Goal: Task Accomplishment & Management: Complete application form

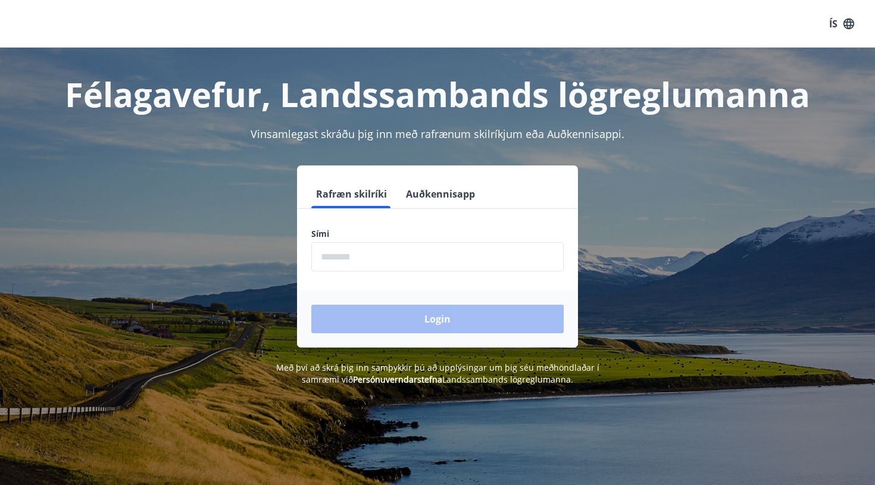
click at [391, 265] on input "phone" at bounding box center [437, 256] width 252 height 29
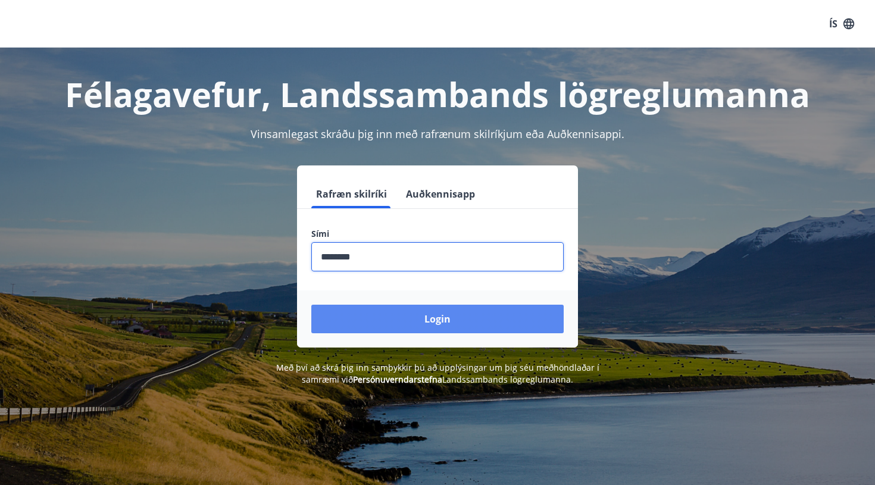
type input "********"
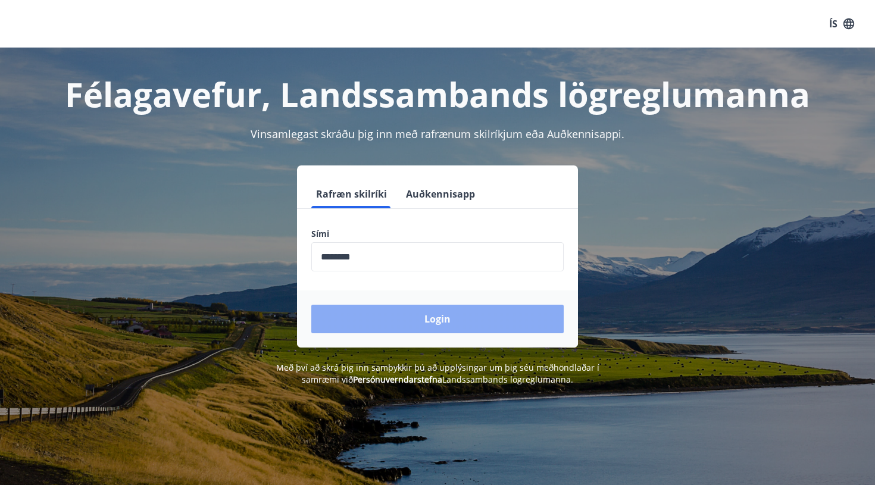
click at [428, 324] on button "Login" at bounding box center [437, 319] width 252 height 29
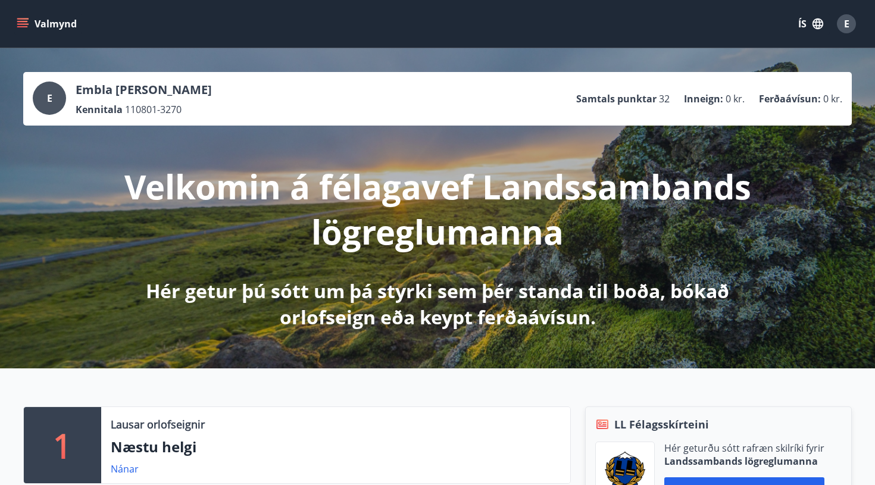
click at [27, 24] on icon "menu" at bounding box center [23, 23] width 13 height 1
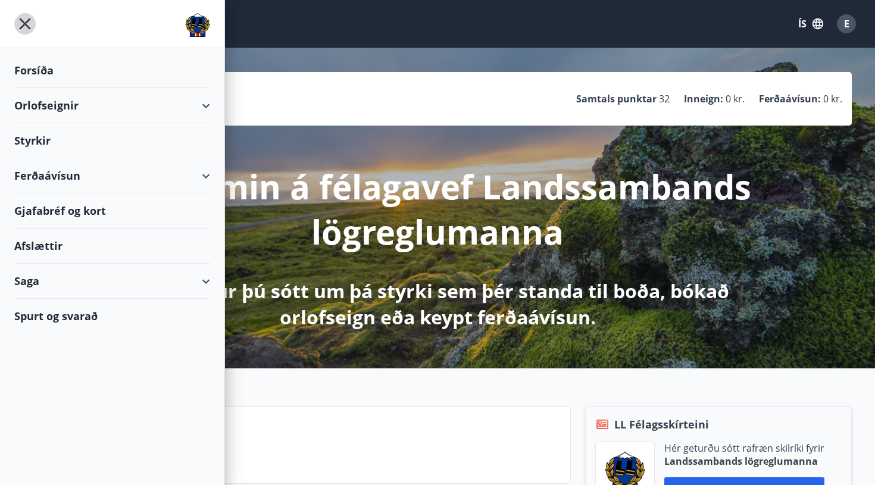
click at [26, 23] on icon "menu" at bounding box center [25, 23] width 11 height 11
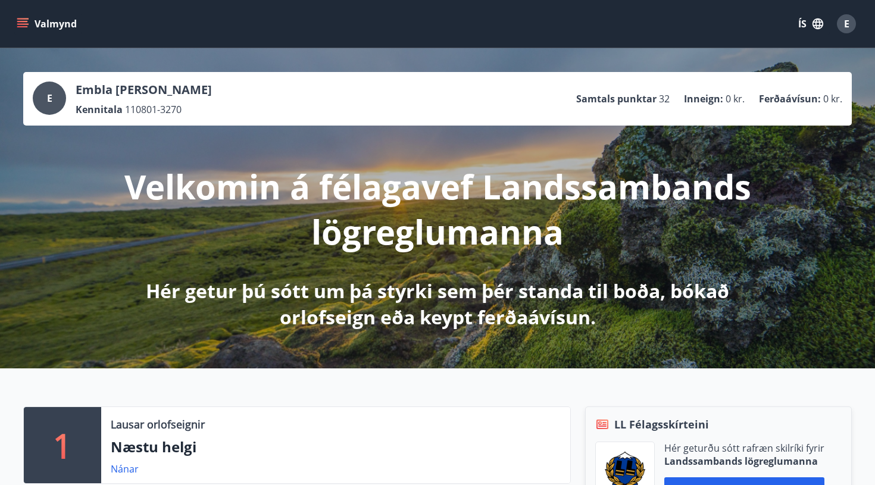
click at [25, 24] on icon "menu" at bounding box center [23, 23] width 13 height 1
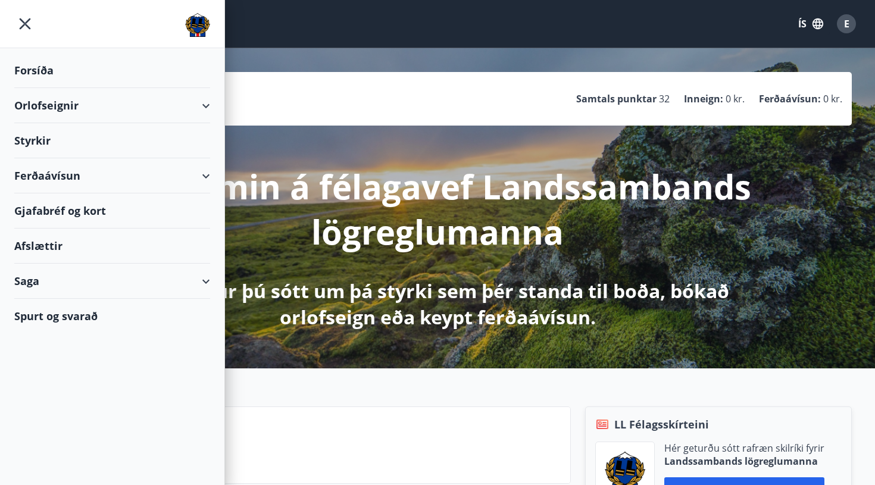
click at [45, 141] on div "Styrkir" at bounding box center [112, 140] width 196 height 35
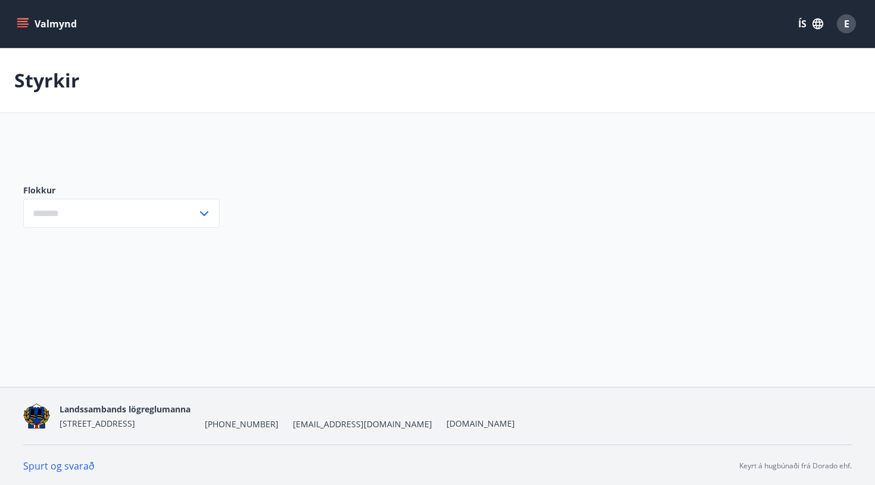
type input "***"
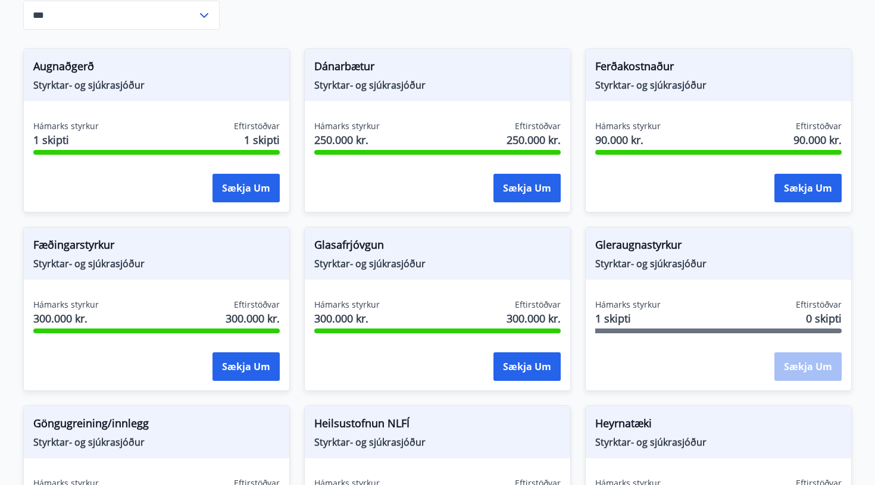
scroll to position [202, 0]
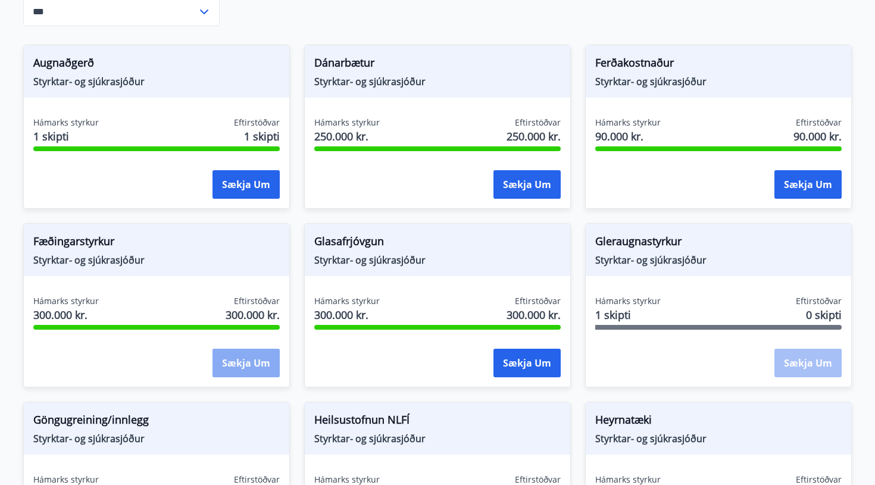
click at [260, 361] on button "Sækja um" at bounding box center [245, 363] width 67 height 29
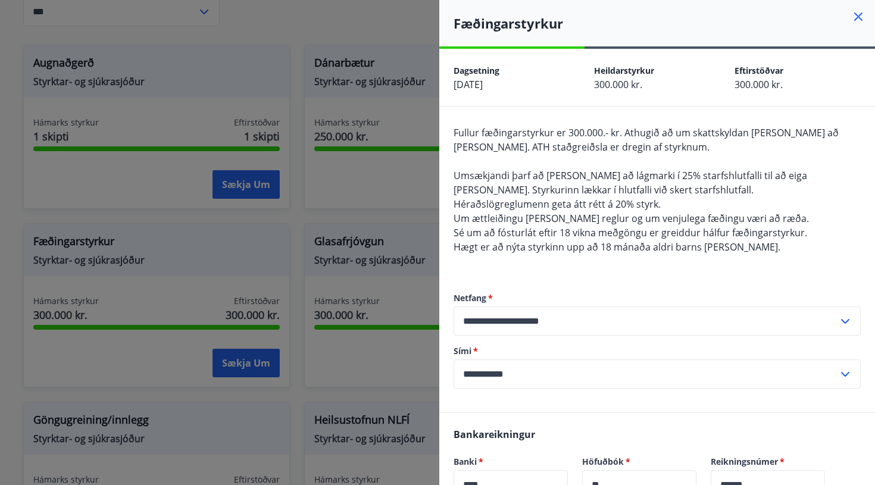
click at [389, 218] on div at bounding box center [437, 242] width 875 height 485
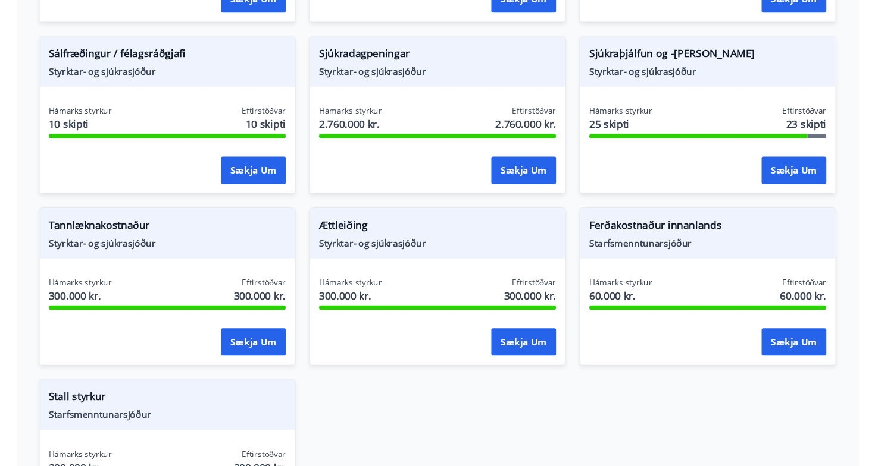
scroll to position [1032, 0]
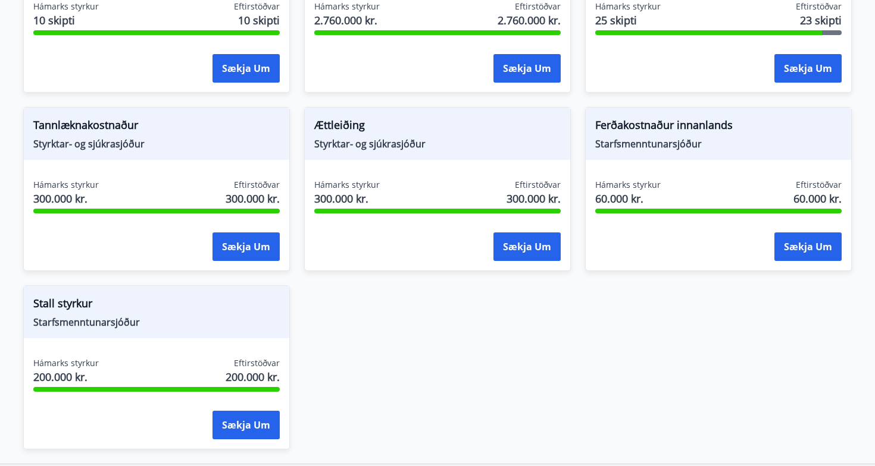
scroll to position [209, 0]
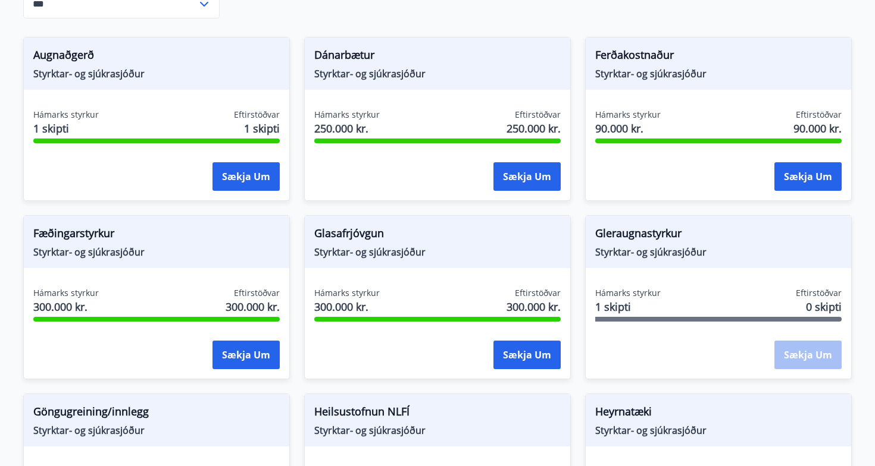
click at [361, 295] on span "Hámarks styrkur" at bounding box center [346, 293] width 65 height 12
click at [516, 352] on button "Sækja um" at bounding box center [526, 355] width 67 height 29
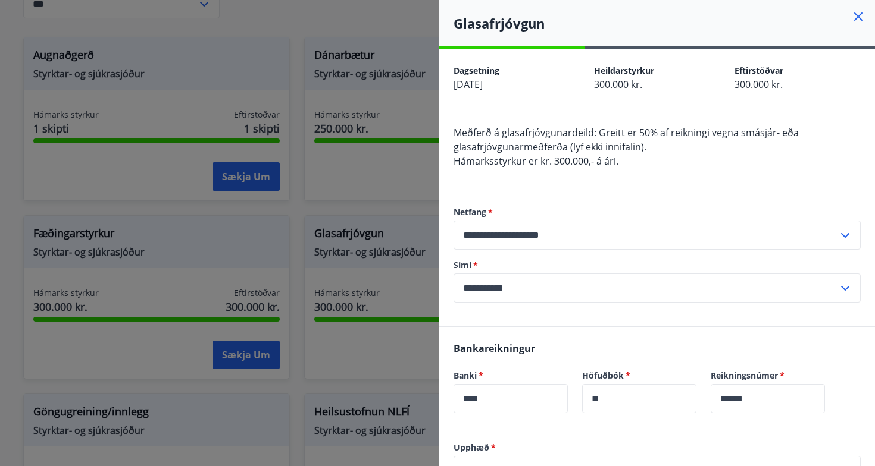
scroll to position [0, 0]
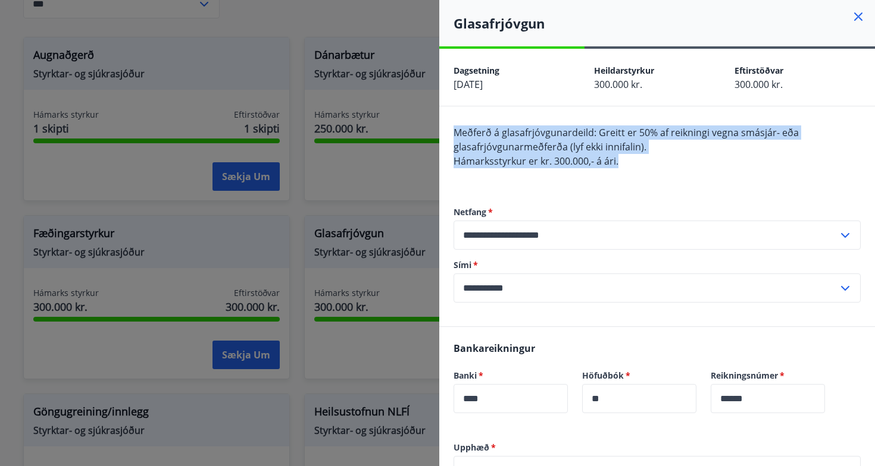
drag, startPoint x: 451, startPoint y: 132, endPoint x: 644, endPoint y: 167, distance: 196.4
click at [644, 167] on div "**********" at bounding box center [657, 217] width 436 height 220
click at [640, 159] on div "Meðferð á glasafrjóvgunardeild: Greitt er 50% af reikningi vegna smásjár- eða g…" at bounding box center [656, 154] width 407 height 57
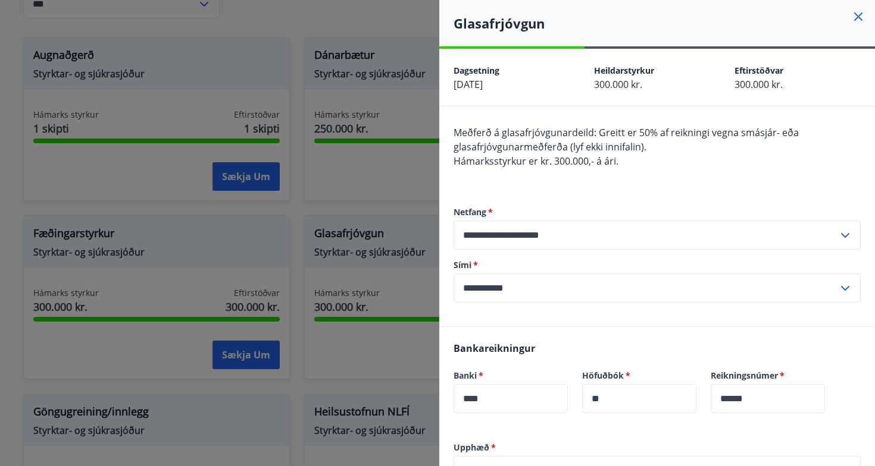
click at [512, 157] on span "Hámarksstyrkur er kr. 300.000,- á ári." at bounding box center [535, 161] width 165 height 13
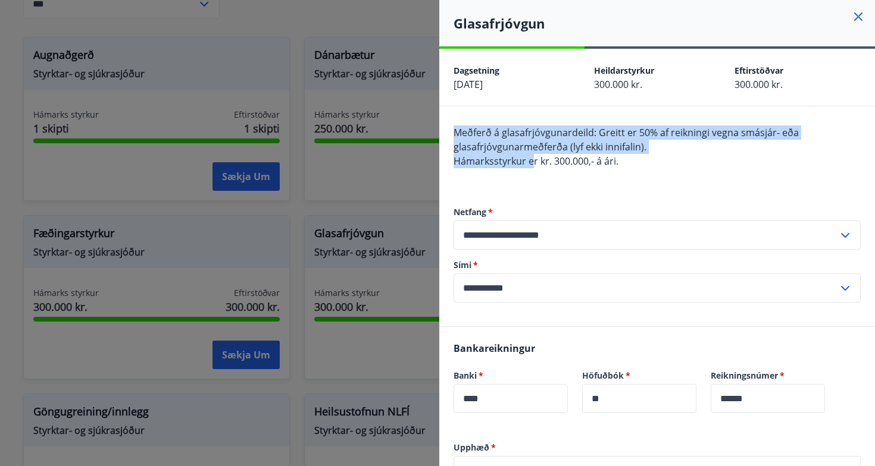
drag, startPoint x: 531, startPoint y: 164, endPoint x: 449, endPoint y: 130, distance: 88.8
click at [449, 130] on div "**********" at bounding box center [657, 217] width 436 height 220
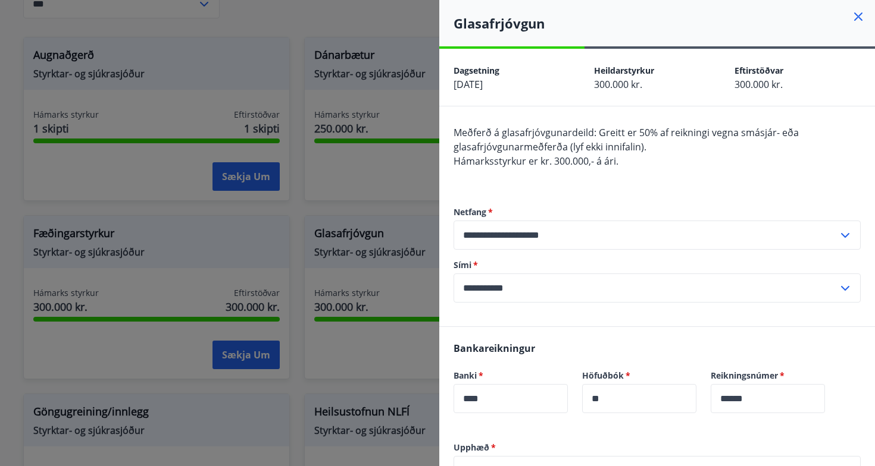
click at [503, 170] on div "Meðferð á glasafrjóvgunardeild: Greitt er 50% af reikningi vegna smásjár- eða g…" at bounding box center [656, 154] width 407 height 57
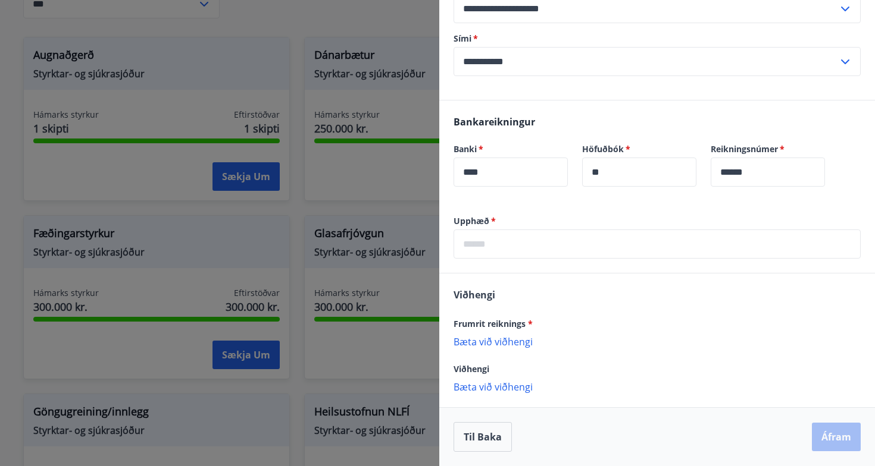
scroll to position [227, 0]
click at [513, 248] on input "text" at bounding box center [656, 244] width 407 height 29
